Goal: Task Accomplishment & Management: Manage account settings

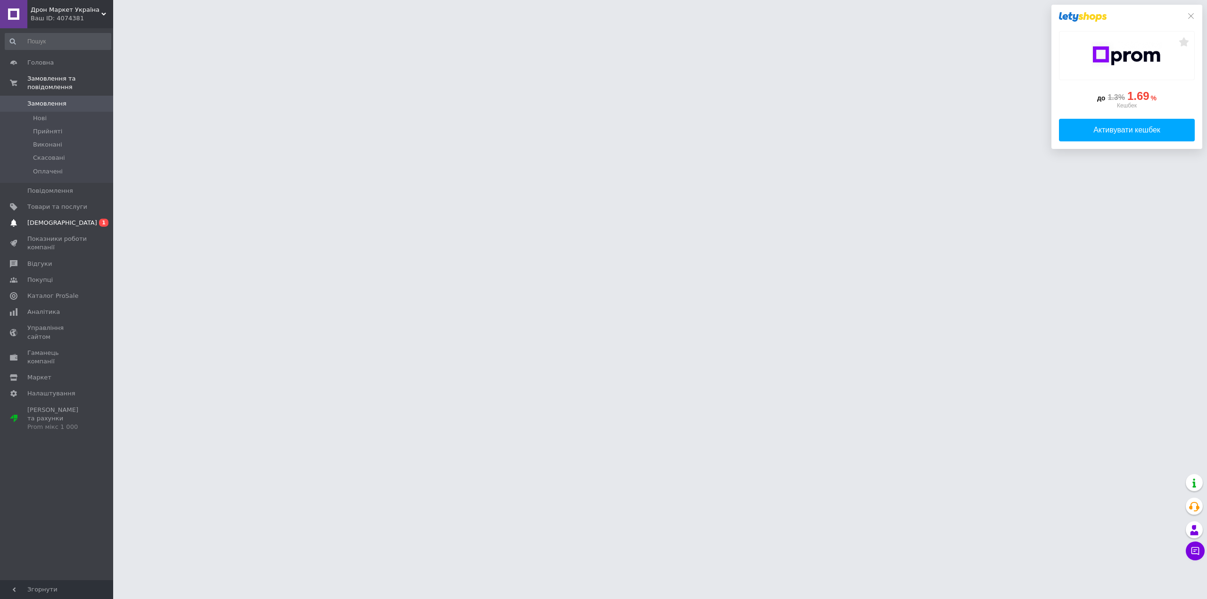
click at [62, 219] on span "[DEMOGRAPHIC_DATA]" at bounding box center [57, 223] width 60 height 8
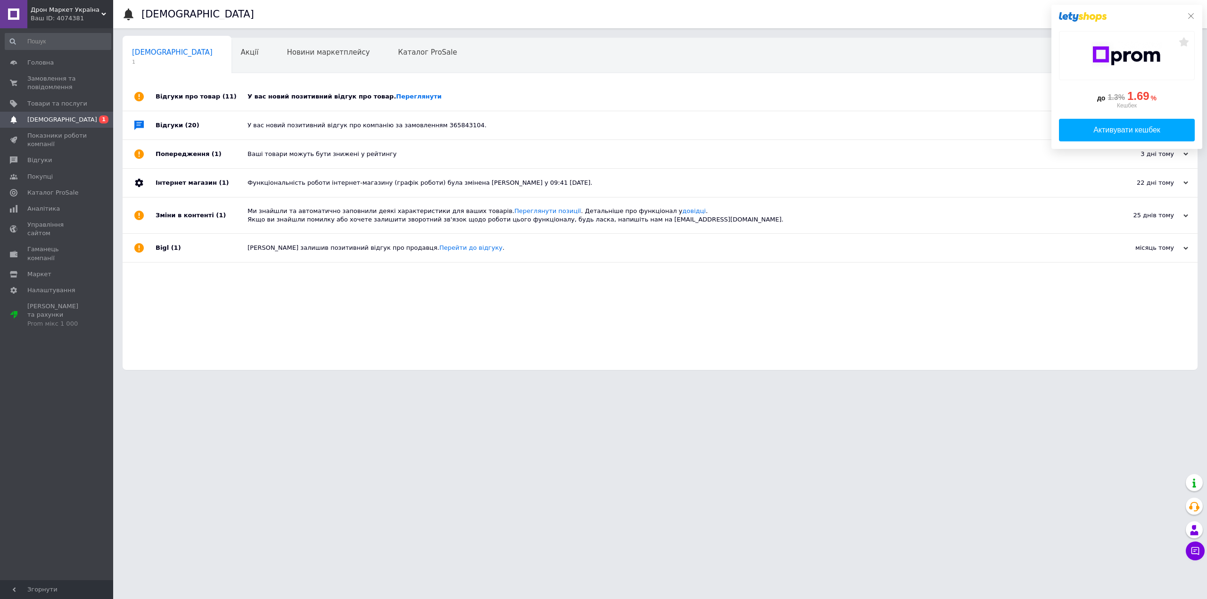
click at [1191, 15] on icon at bounding box center [1191, 16] width 8 height 8
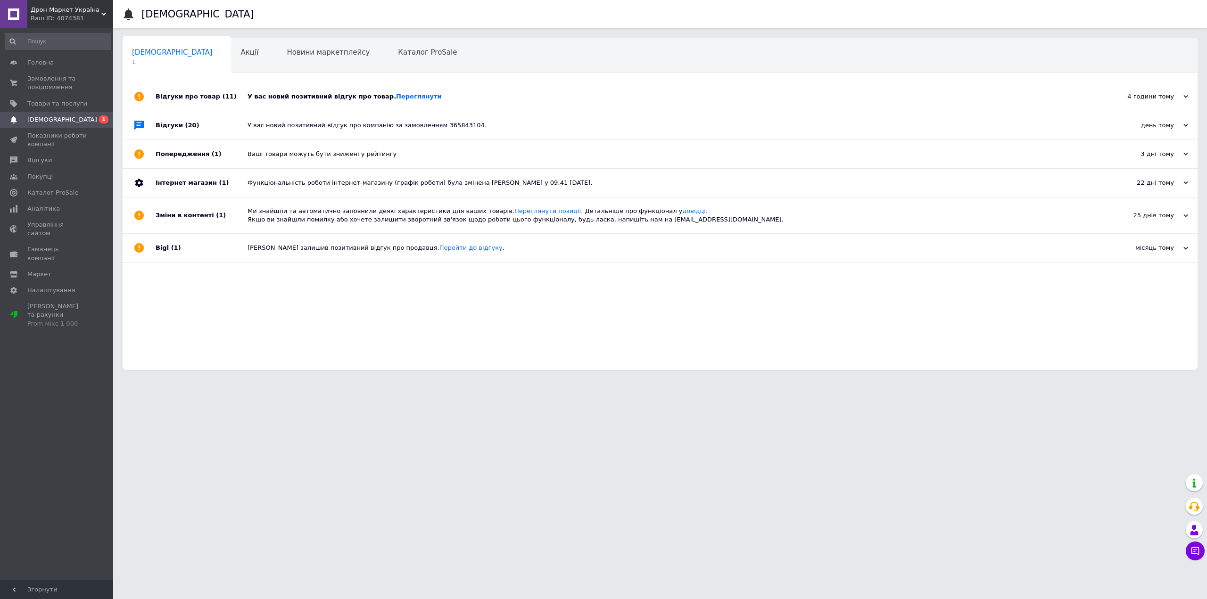
click at [313, 93] on div "У вас новий позитивний відгук про товар. [GEOGRAPHIC_DATA]" at bounding box center [671, 96] width 846 height 8
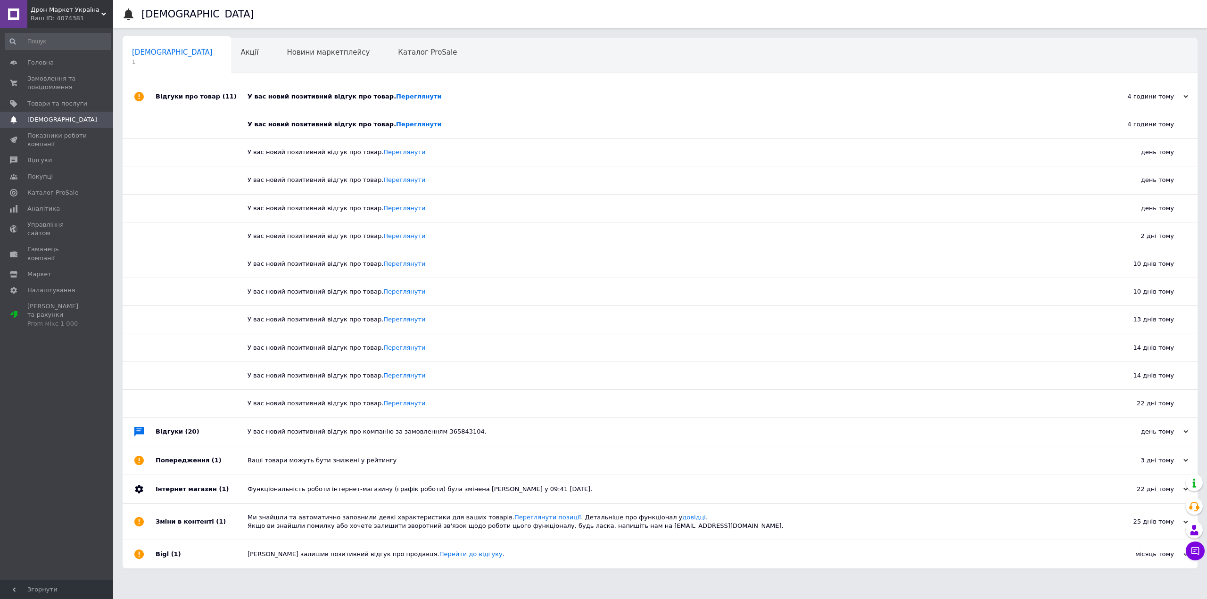
click at [396, 122] on link "Переглянути" at bounding box center [419, 124] width 46 height 7
click at [55, 107] on span "Товари та послуги" at bounding box center [57, 103] width 60 height 8
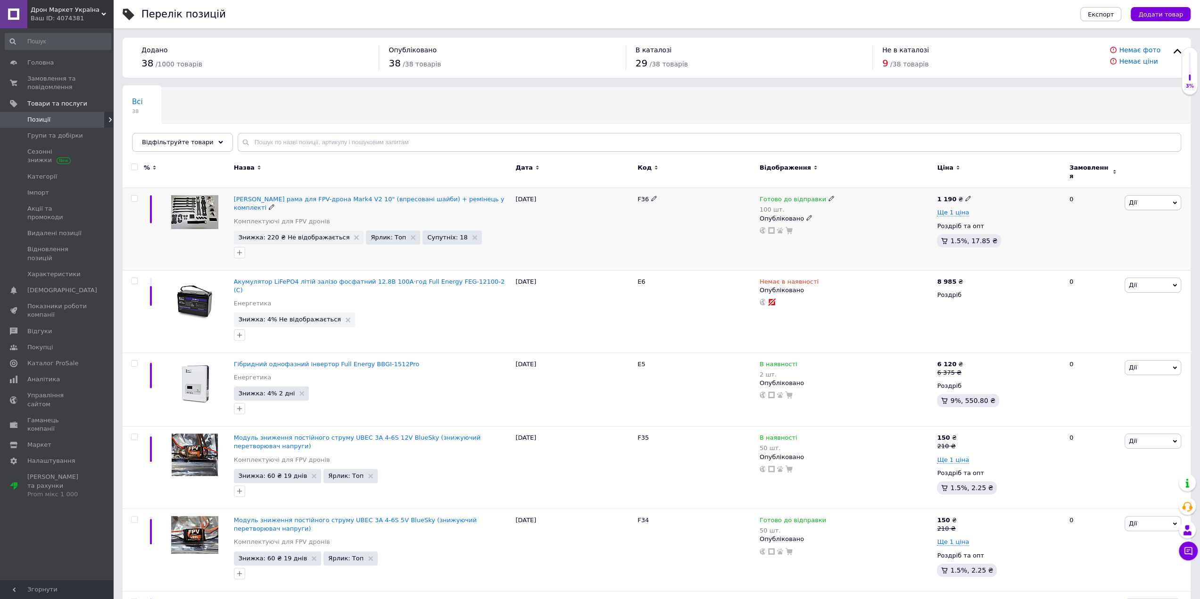
click at [282, 231] on span "Знижка: 220 ₴ Не відображається" at bounding box center [299, 238] width 130 height 14
click at [292, 234] on span "Знижка: 220 ₴ Не відображається" at bounding box center [294, 237] width 111 height 6
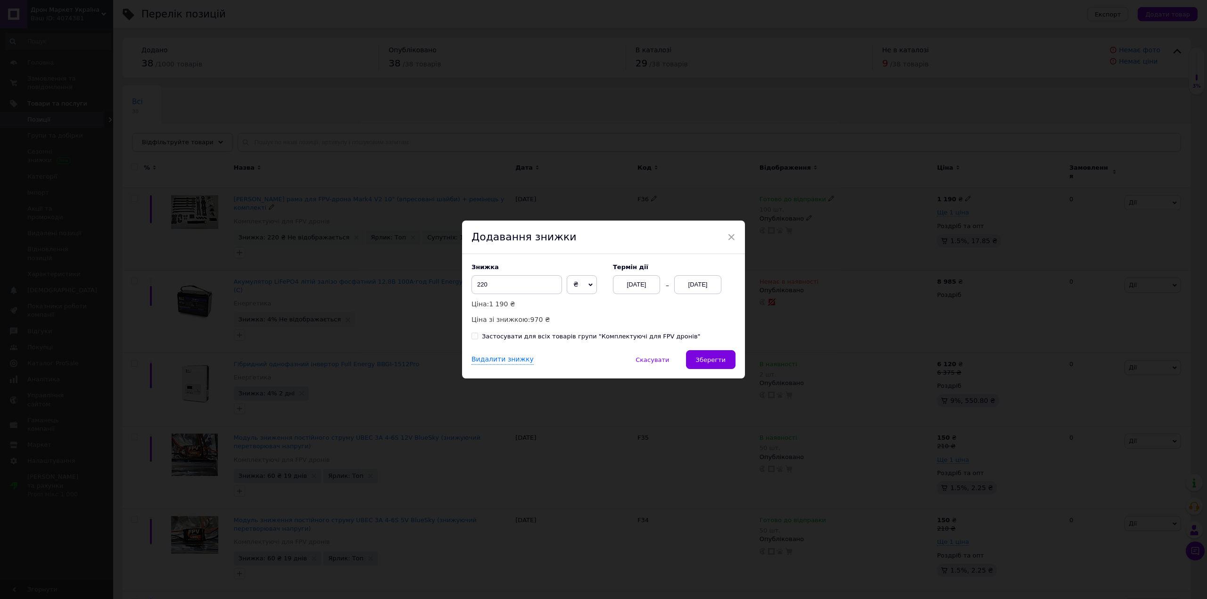
click at [690, 283] on div "[DATE]" at bounding box center [697, 284] width 47 height 19
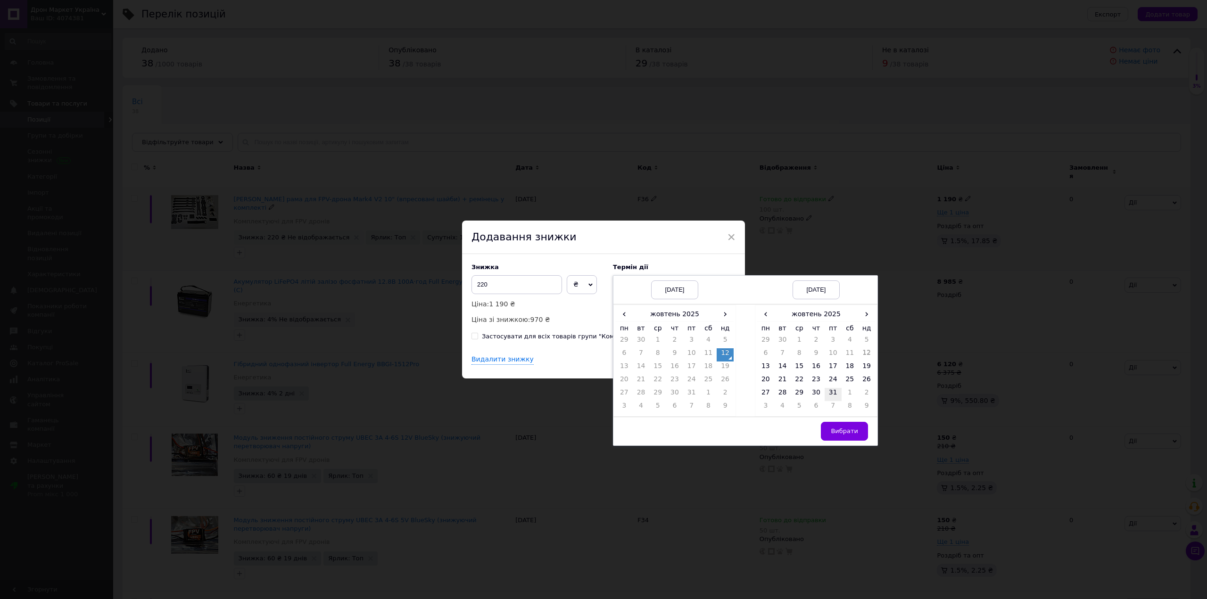
click at [833, 394] on td "31" at bounding box center [833, 394] width 17 height 13
click at [838, 425] on button "Вибрати" at bounding box center [844, 431] width 47 height 19
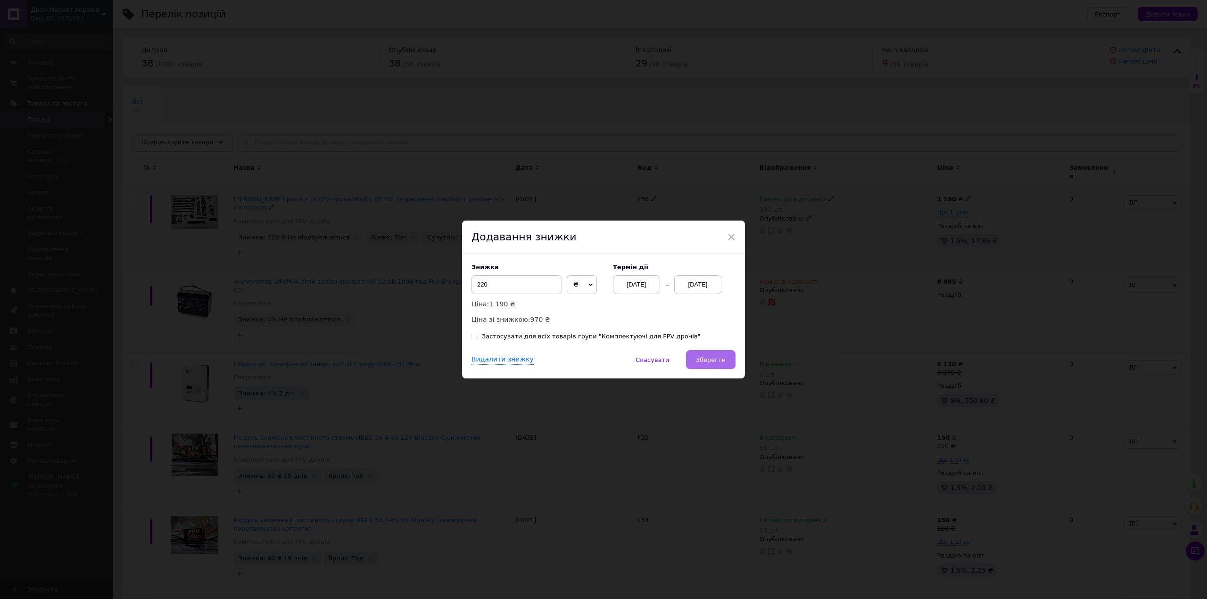
click at [716, 360] on span "Зберегти" at bounding box center [711, 359] width 30 height 7
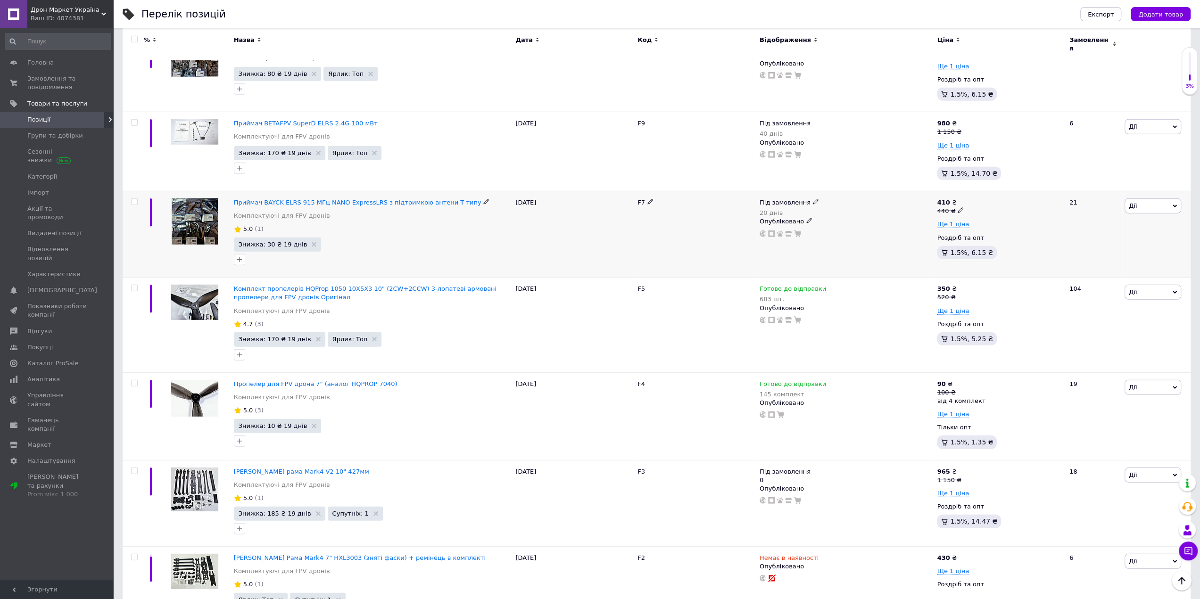
scroll to position [2659, 0]
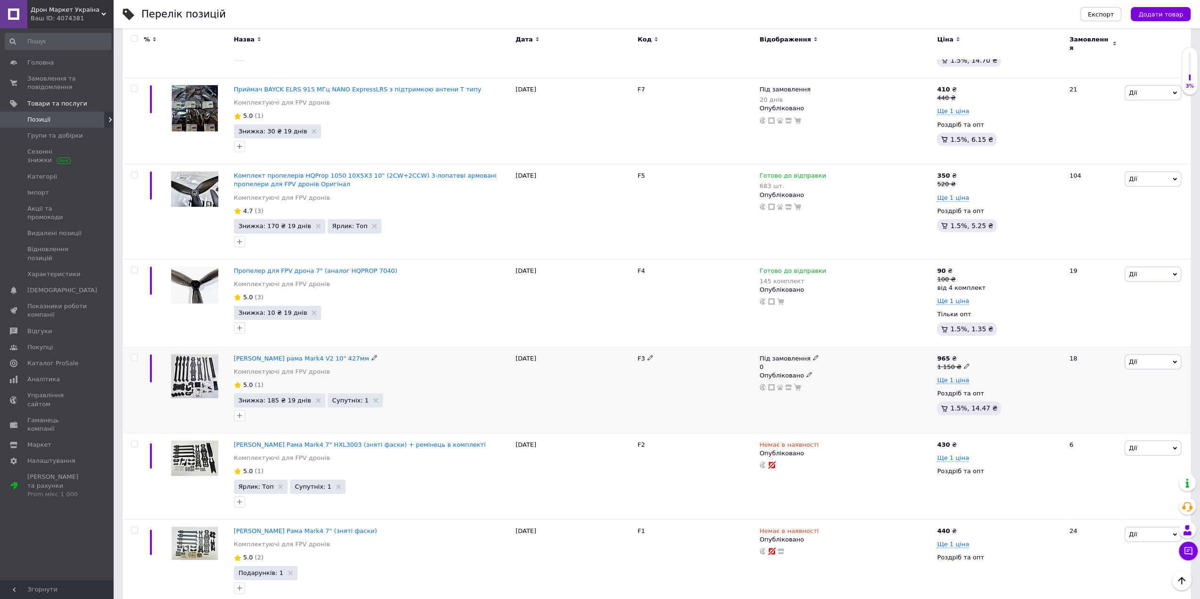
click at [813, 355] on icon at bounding box center [816, 358] width 6 height 6
click at [852, 372] on li "Готово до відправки" at bounding box center [866, 378] width 90 height 13
drag, startPoint x: 848, startPoint y: 345, endPoint x: 793, endPoint y: 340, distance: 54.9
click at [793, 355] on div "Під замовлення 0 Наявність [PERSON_NAME] до відправки В наявності Немає в наявн…" at bounding box center [846, 373] width 173 height 37
type input "20"
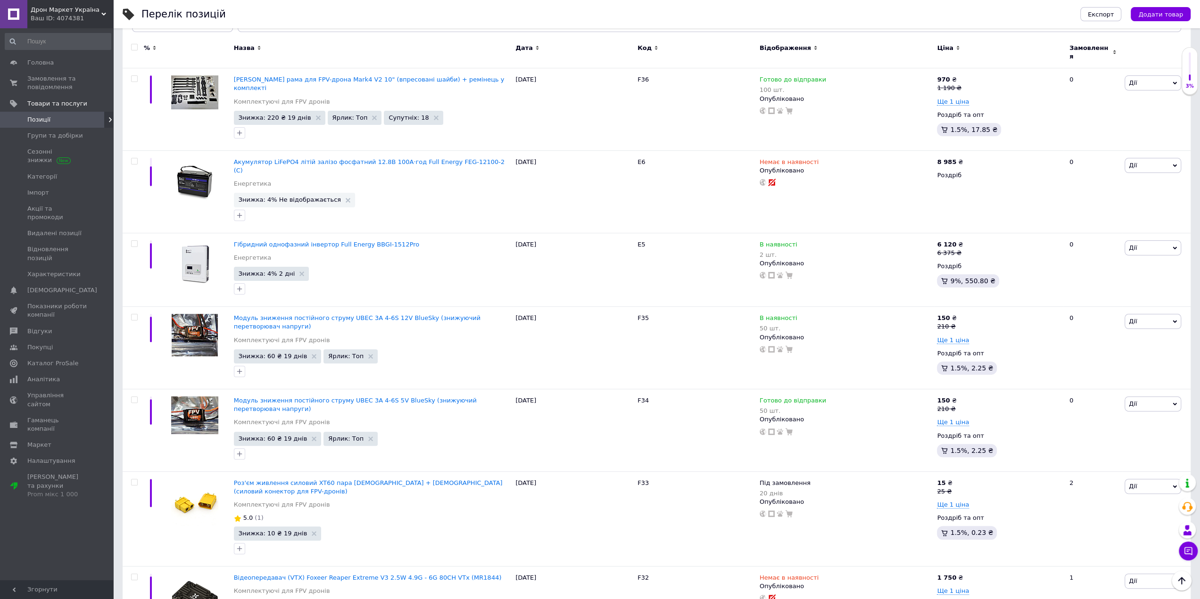
scroll to position [0, 0]
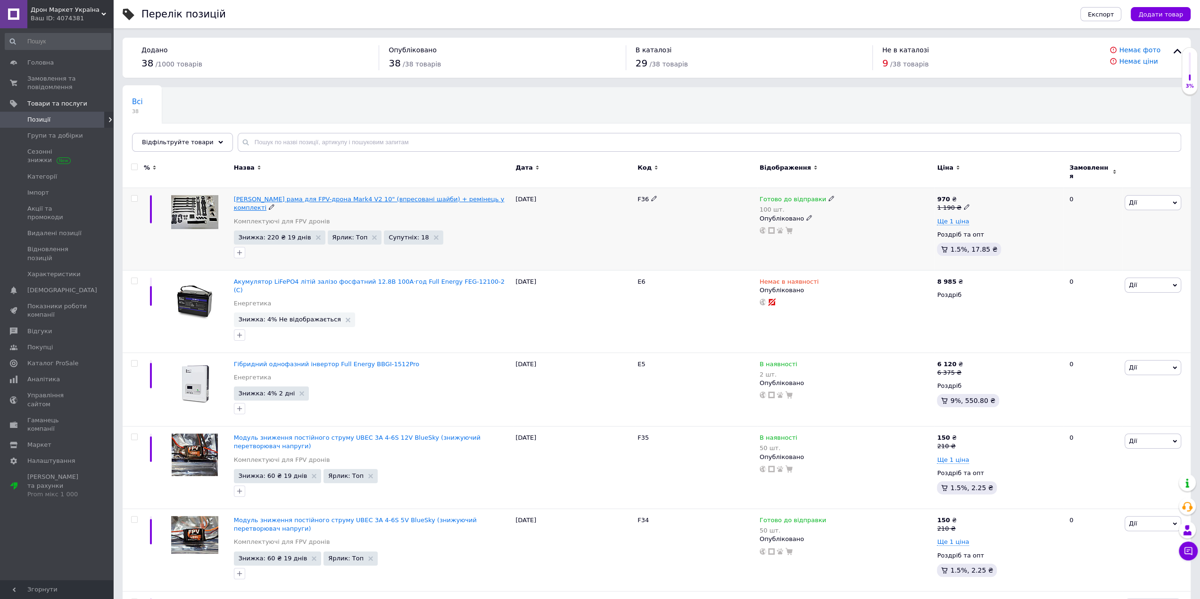
click at [425, 196] on span "[PERSON_NAME] рама для FPV-дрона Mark4 V2 10" (впресовані шайби) + ремінець у к…" at bounding box center [369, 204] width 271 height 16
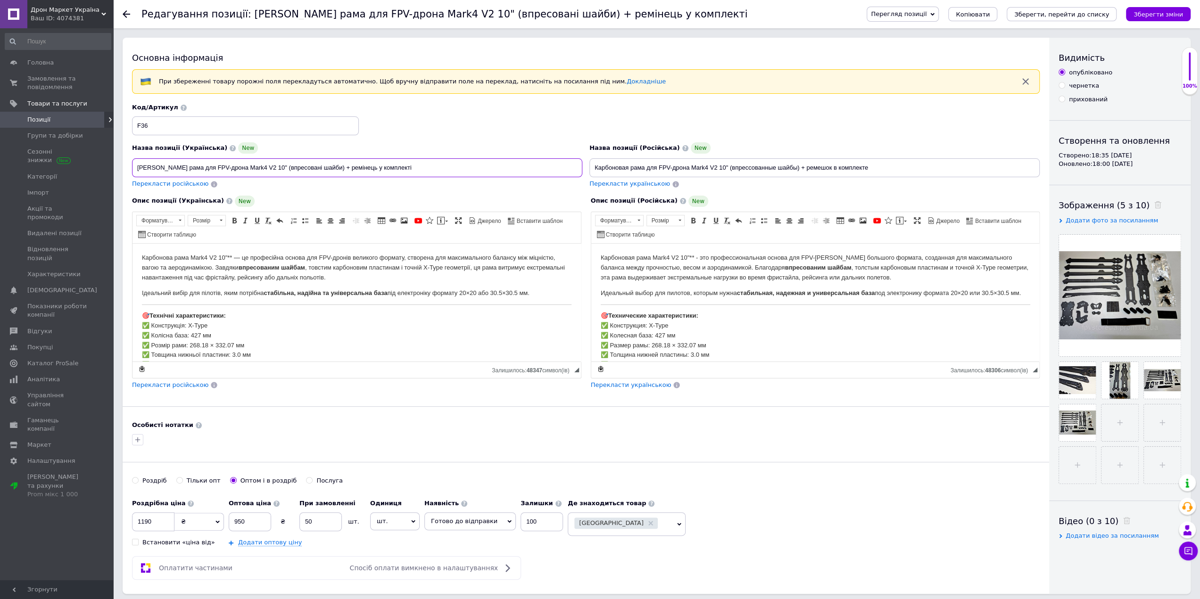
click at [267, 166] on input "[PERSON_NAME] рама для FPV-дрона Mark4 V2 10" (впресовані шайби) + ремінець у к…" at bounding box center [357, 167] width 450 height 19
paste input "427мм"
drag, startPoint x: 186, startPoint y: 166, endPoint x: 227, endPoint y: 168, distance: 41.5
click at [227, 168] on input "[PERSON_NAME] рама для FPV-дрона Mark4 V2 10" 427мм (впресовані шайби) + реміне…" at bounding box center [357, 167] width 450 height 19
click at [287, 168] on input "[PERSON_NAME] рама для FPV-дрона Mark4 V2 10" 427мм (впресовані шайби) + реміне…" at bounding box center [357, 167] width 450 height 19
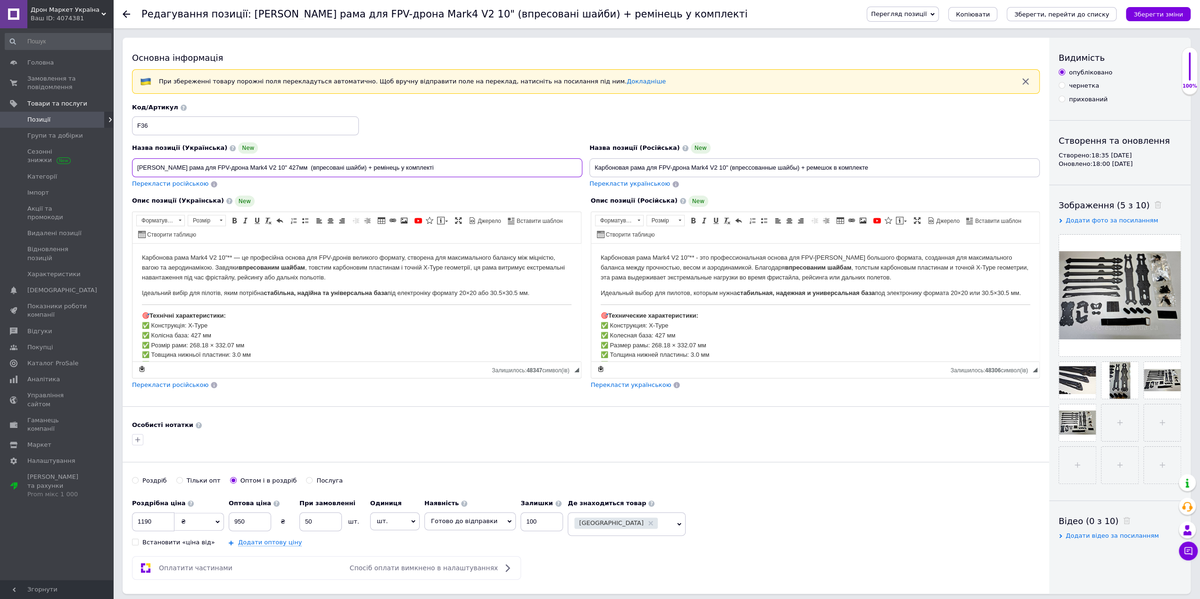
paste input "для FPV-дрона"
drag, startPoint x: 198, startPoint y: 167, endPoint x: 231, endPoint y: 169, distance: 33.5
click at [231, 169] on input "[PERSON_NAME] рама для FPV-дрона Mark4 V2 10" 427мм для FPV-дрона (впресовані ш…" at bounding box center [357, 167] width 450 height 19
type input "Карбонова рама Mark4 V2 10" 427мм для FPV-дрона (впресовані шайби) + ремінець у…"
click at [177, 180] on span "Перекласти російською" at bounding box center [170, 183] width 76 height 7
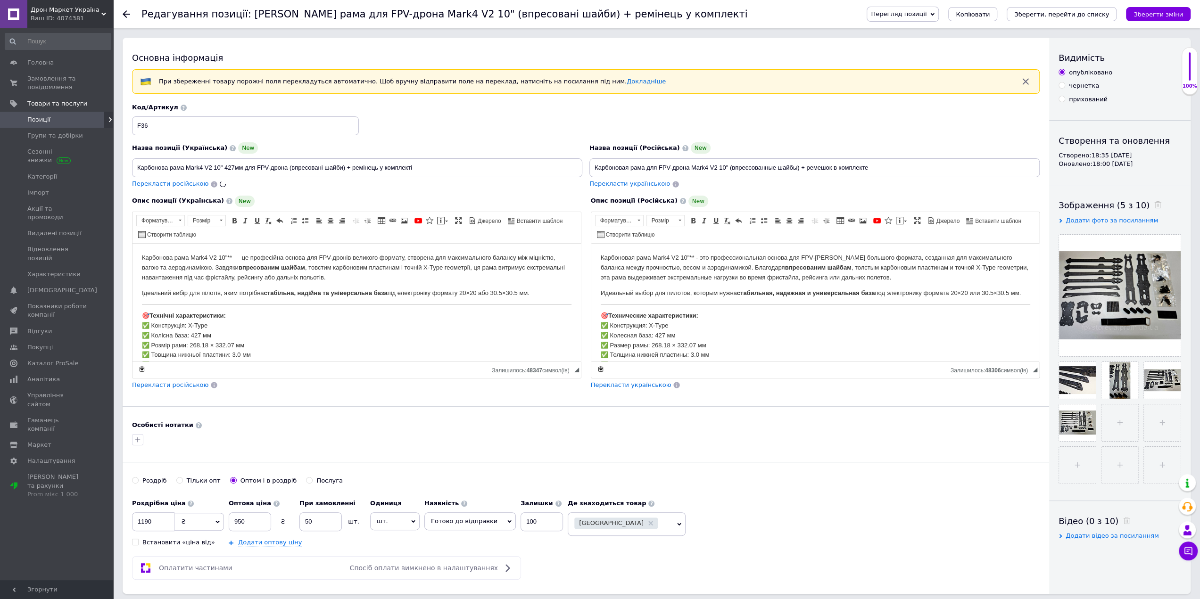
type input "Карбоновая рама Mark4 V2 10" 427мм для FPV-дрона (впрессованные шайбы) + ремешо…"
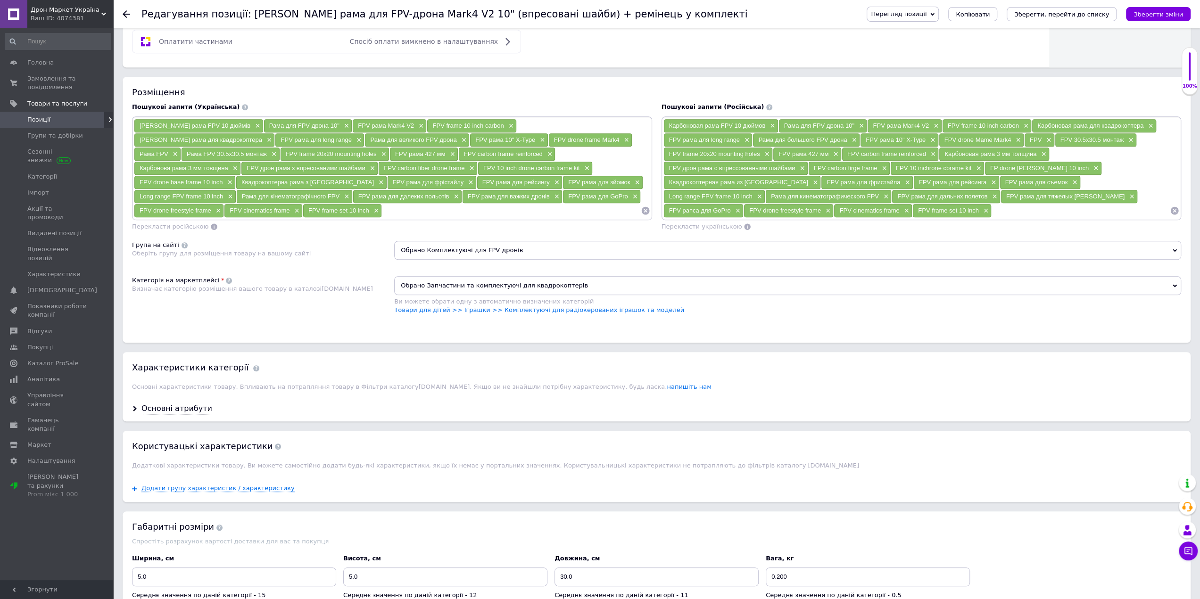
scroll to position [697, 0]
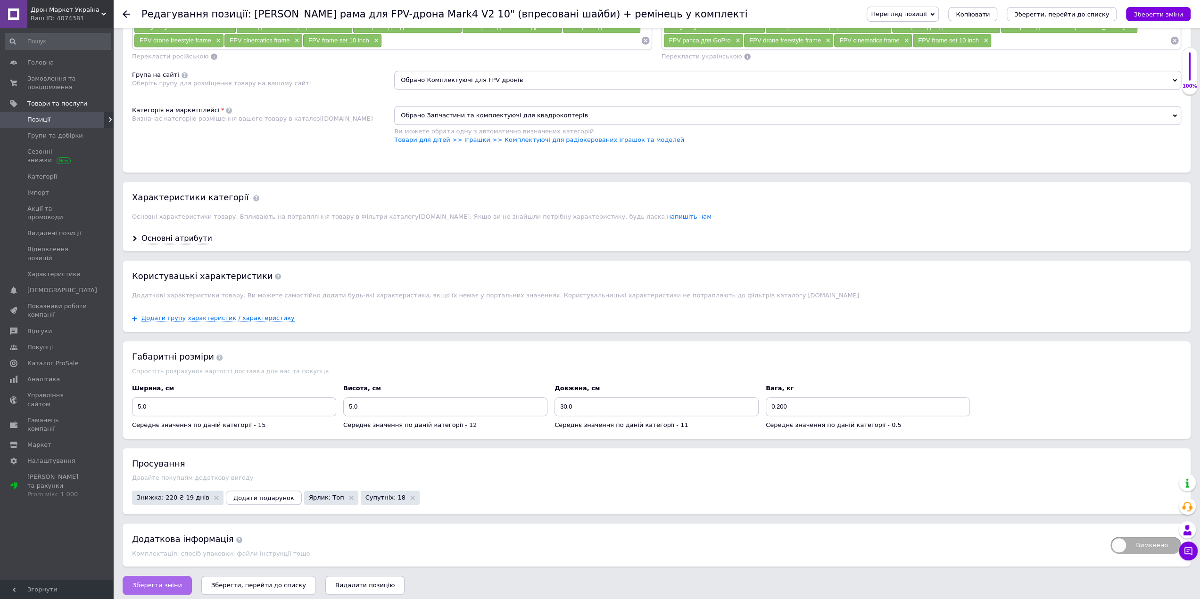
click at [146, 582] on span "Зберегти зміни" at bounding box center [157, 585] width 50 height 7
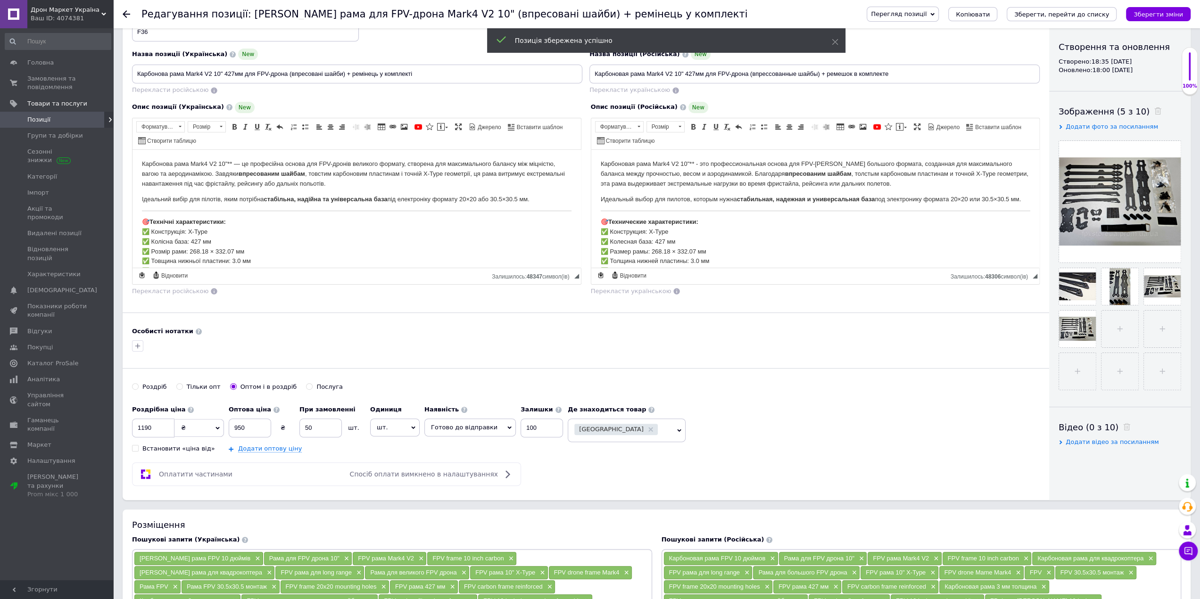
scroll to position [0, 0]
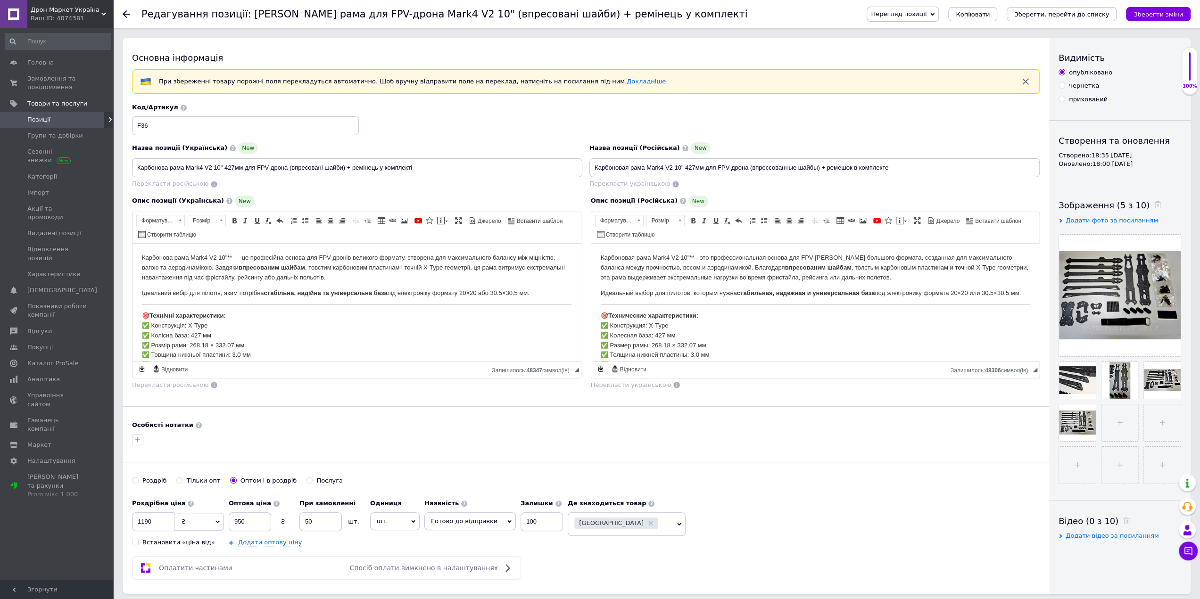
click at [50, 123] on span "Позиції" at bounding box center [57, 120] width 60 height 8
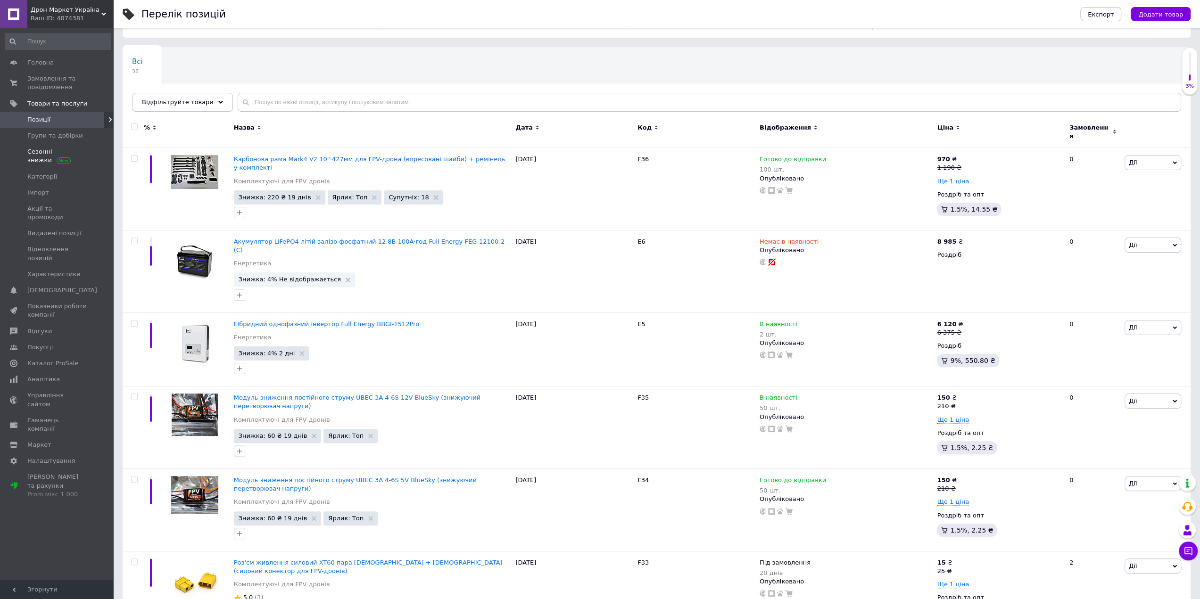
scroll to position [94, 0]
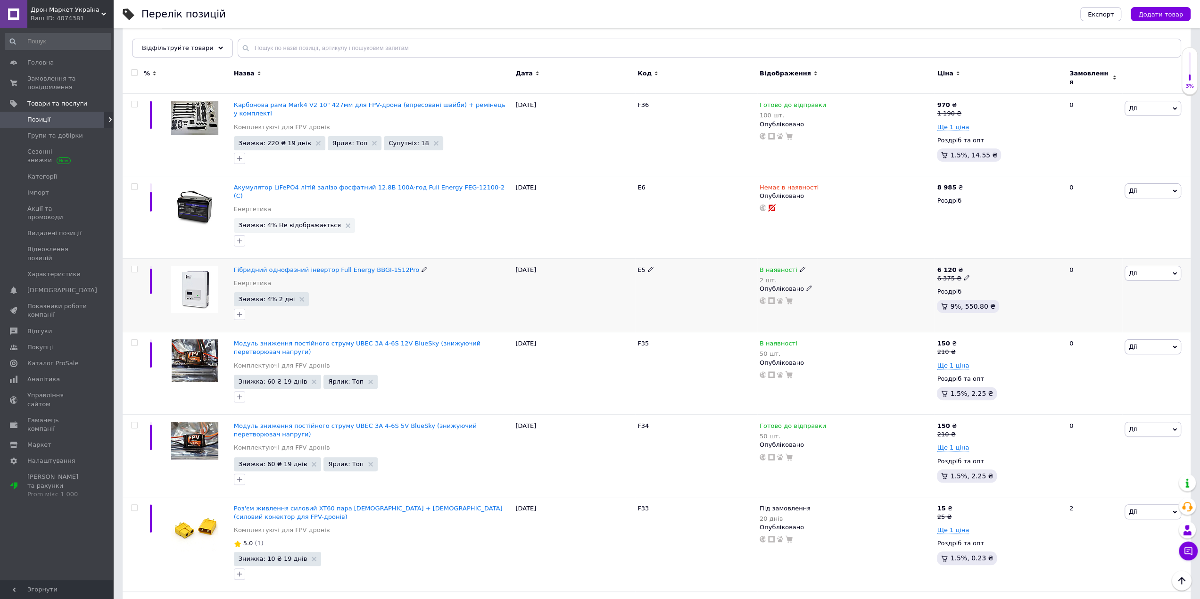
click at [297, 292] on span "Знижка: 4% 2 дні" at bounding box center [271, 299] width 75 height 14
click at [299, 297] on icon at bounding box center [301, 299] width 5 height 5
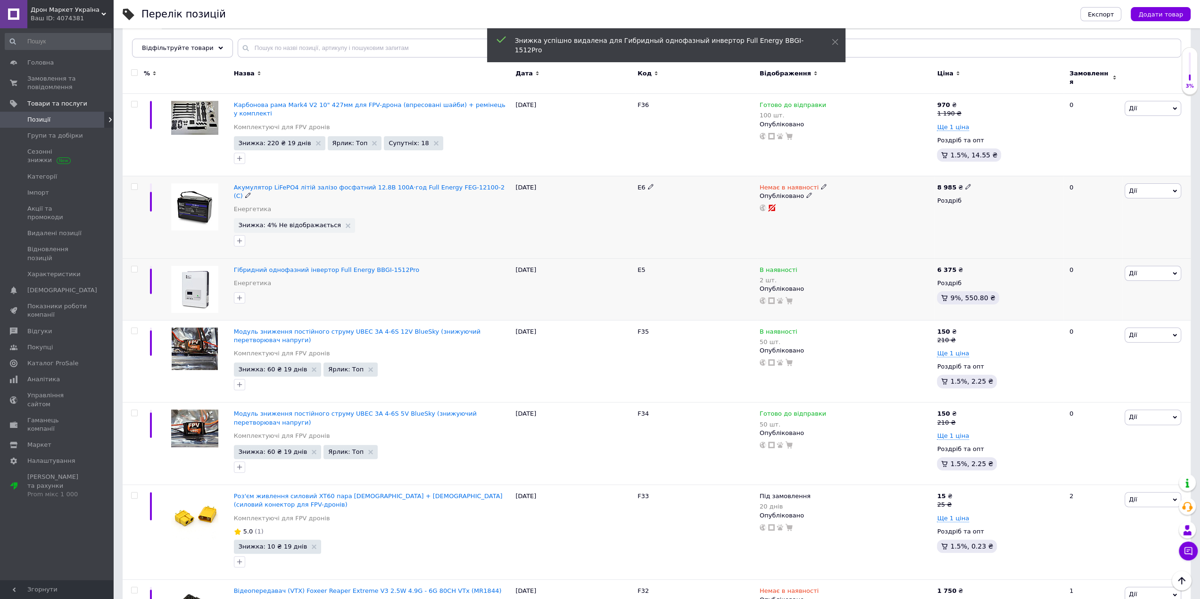
click at [821, 184] on icon at bounding box center [824, 187] width 6 height 6
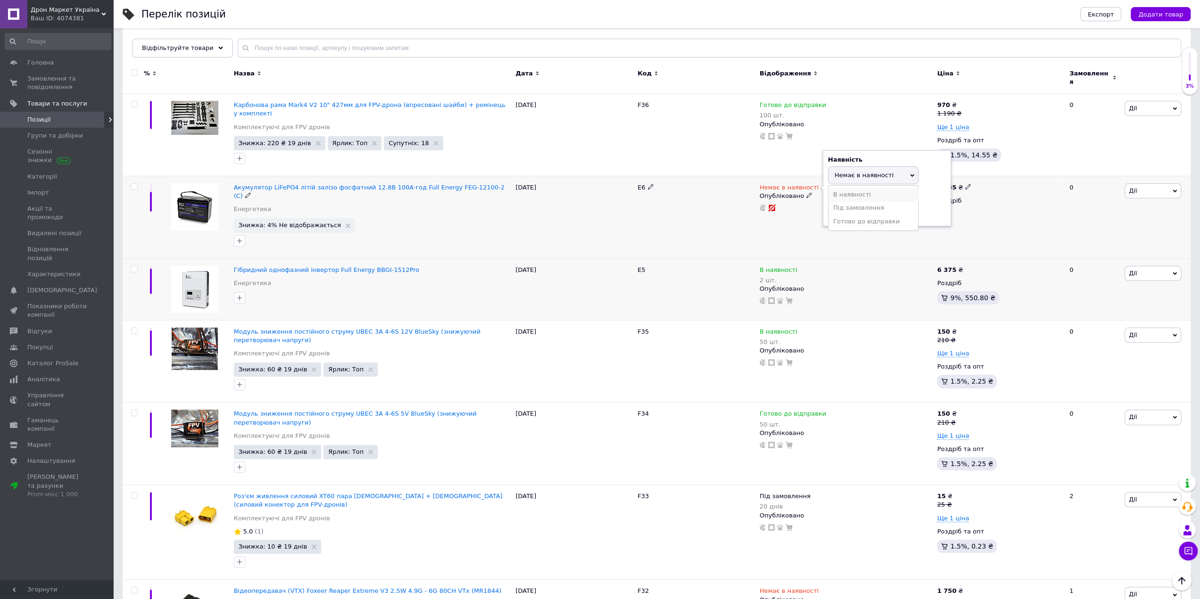
click at [851, 188] on li "В наявності" at bounding box center [873, 194] width 90 height 13
click at [861, 204] on input at bounding box center [864, 211] width 72 height 19
type input "1"
click at [346, 224] on icon at bounding box center [348, 226] width 5 height 5
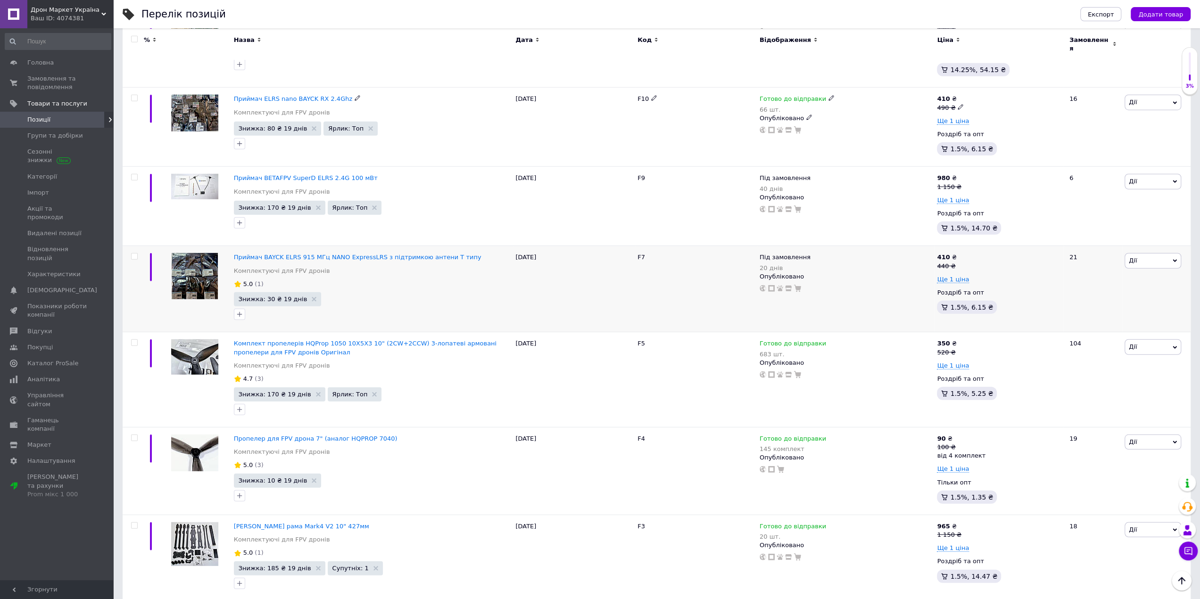
scroll to position [2635, 0]
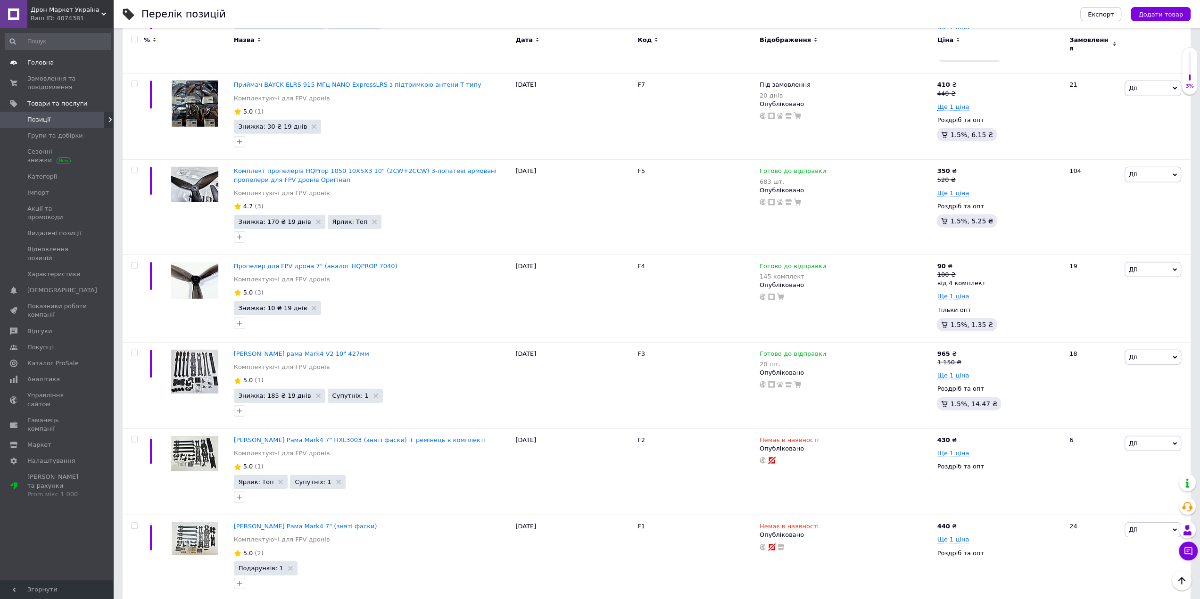
click at [42, 60] on span "Головна" at bounding box center [40, 62] width 26 height 8
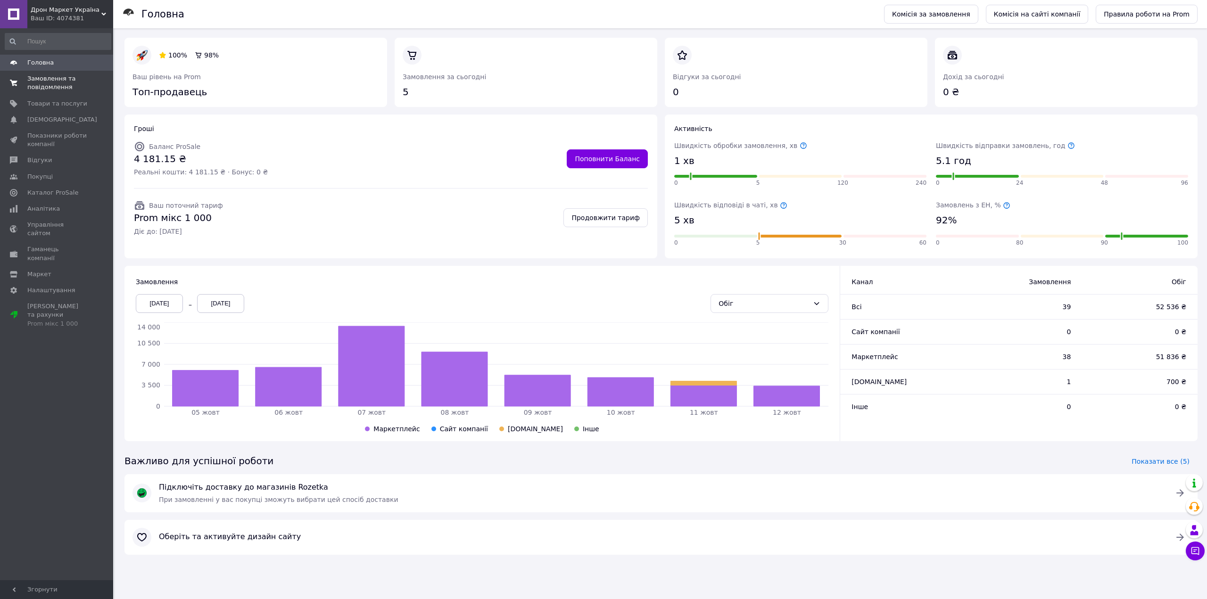
click at [48, 92] on link "Замовлення та повідомлення 0 0" at bounding box center [58, 83] width 116 height 25
